Goal: Information Seeking & Learning: Understand process/instructions

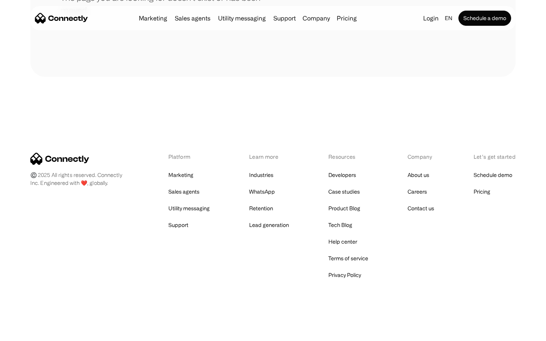
scroll to position [138, 0]
